Goal: Find contact information: Find contact information

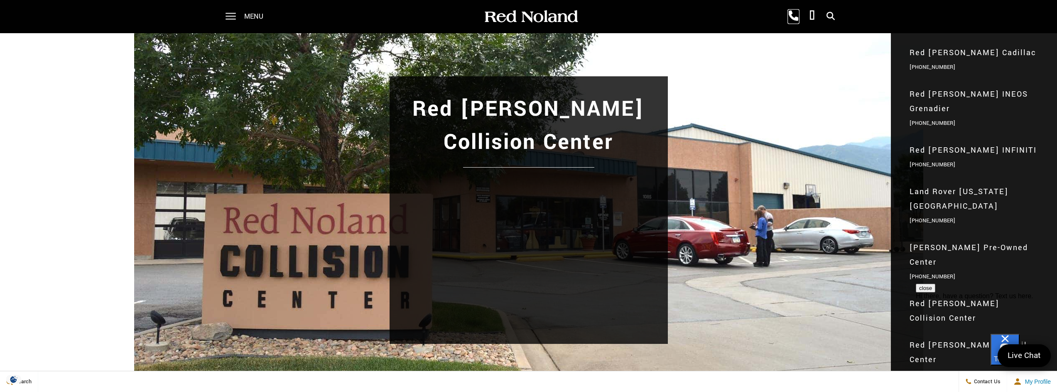
click at [790, 15] on icon at bounding box center [793, 16] width 10 height 10
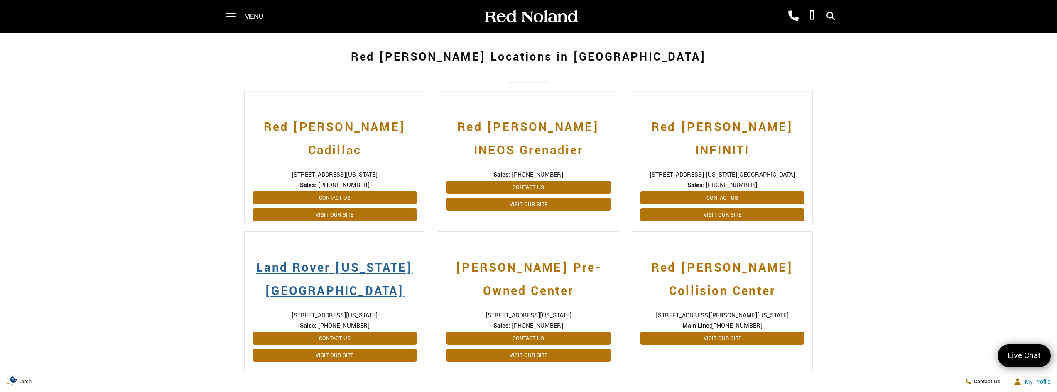
scroll to position [249, 0]
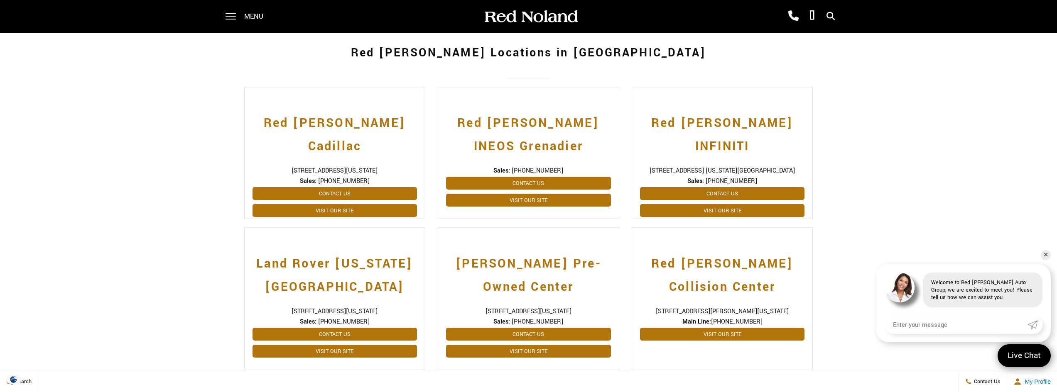
drag, startPoint x: 640, startPoint y: 308, endPoint x: 797, endPoint y: 310, distance: 156.5
click at [797, 310] on span "[STREET_ADDRESS][PERSON_NAME][US_STATE]" at bounding box center [722, 311] width 165 height 9
